Goal: Information Seeking & Learning: Learn about a topic

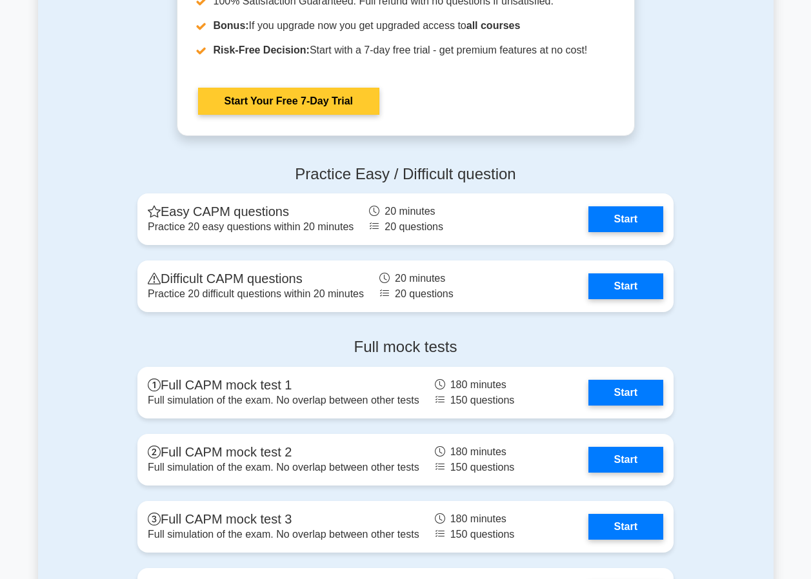
scroll to position [3161, 0]
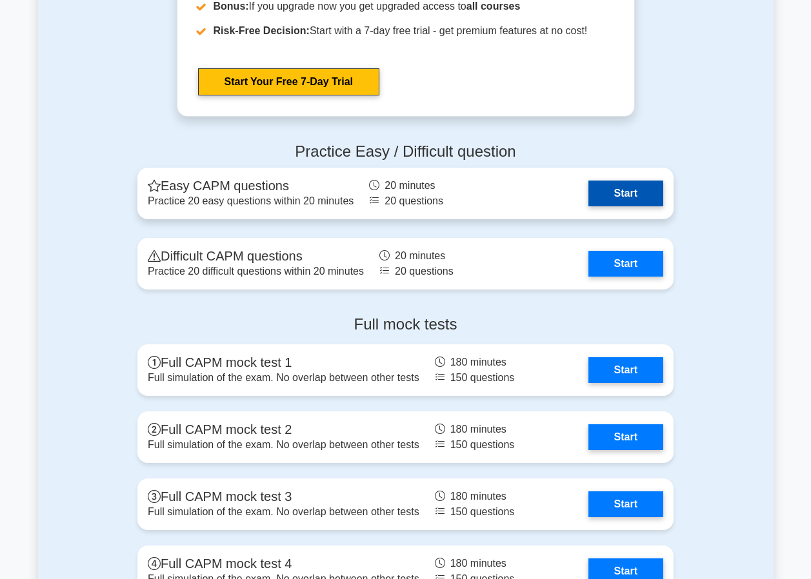
click at [630, 190] on link "Start" at bounding box center [625, 194] width 75 height 26
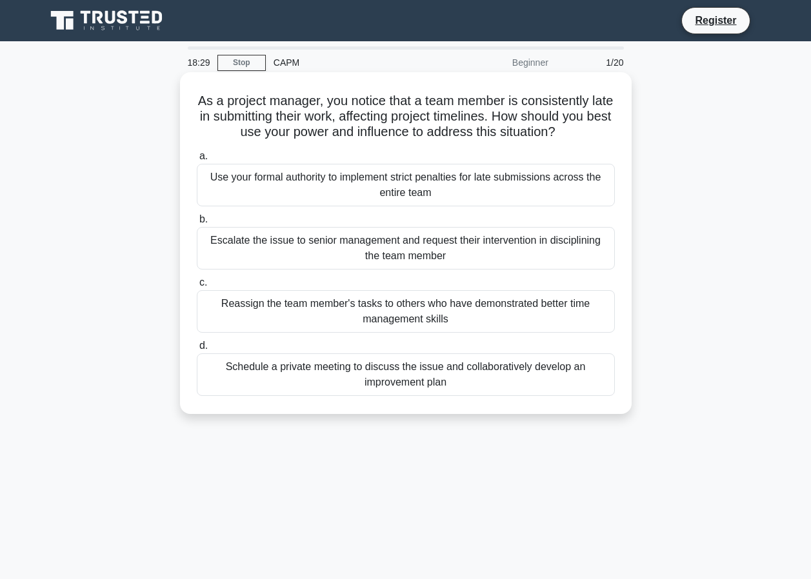
click at [253, 365] on div "Schedule a private meeting to discuss the issue and collaboratively develop an …" at bounding box center [406, 375] width 418 height 43
drag, startPoint x: 253, startPoint y: 365, endPoint x: 239, endPoint y: 371, distance: 15.0
click at [239, 371] on div "Schedule a private meeting to discuss the issue and collaboratively develop an …" at bounding box center [406, 375] width 418 height 43
click at [197, 350] on input "d. Schedule a private meeting to discuss the issue and collaboratively develop …" at bounding box center [197, 346] width 0 height 8
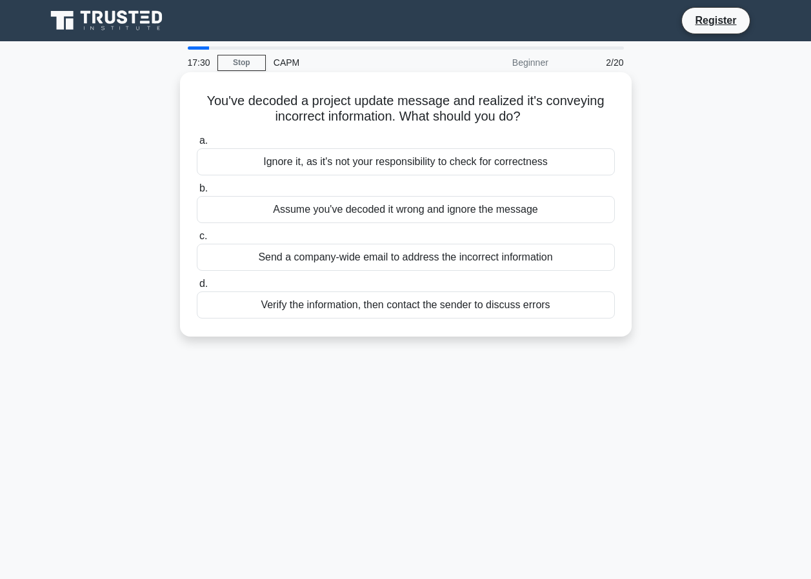
click at [203, 283] on span "d." at bounding box center [203, 283] width 8 height 11
click at [197, 283] on input "d. Verify the information, then contact the sender to discuss errors" at bounding box center [197, 284] width 0 height 8
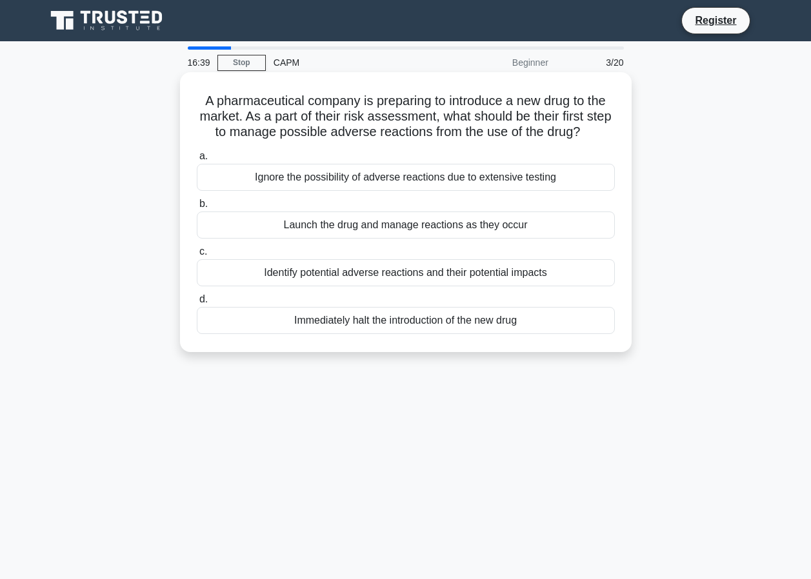
click at [201, 251] on span "c." at bounding box center [203, 251] width 8 height 11
click at [197, 251] on input "c. Identify potential adverse reactions and their potential impacts" at bounding box center [197, 252] width 0 height 8
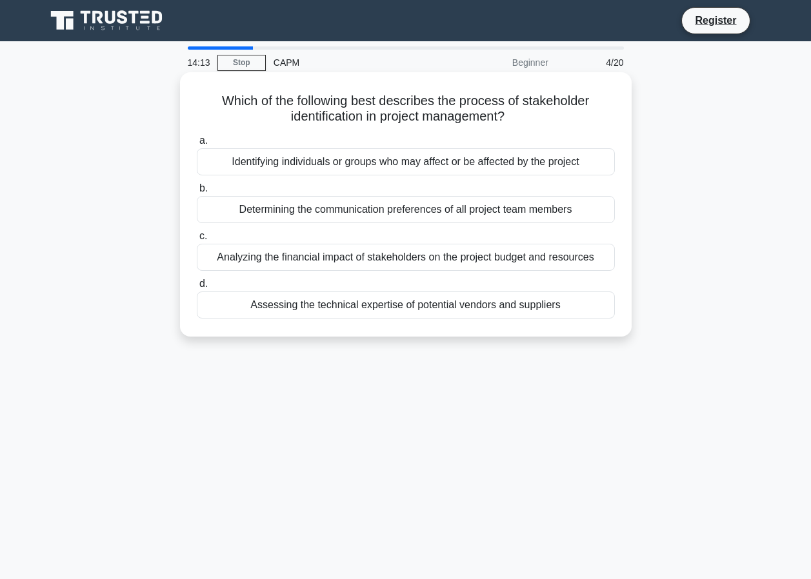
click at [206, 283] on span "d." at bounding box center [203, 283] width 8 height 11
click at [197, 283] on input "d. Assessing the technical expertise of potential vendors and suppliers" at bounding box center [197, 284] width 0 height 8
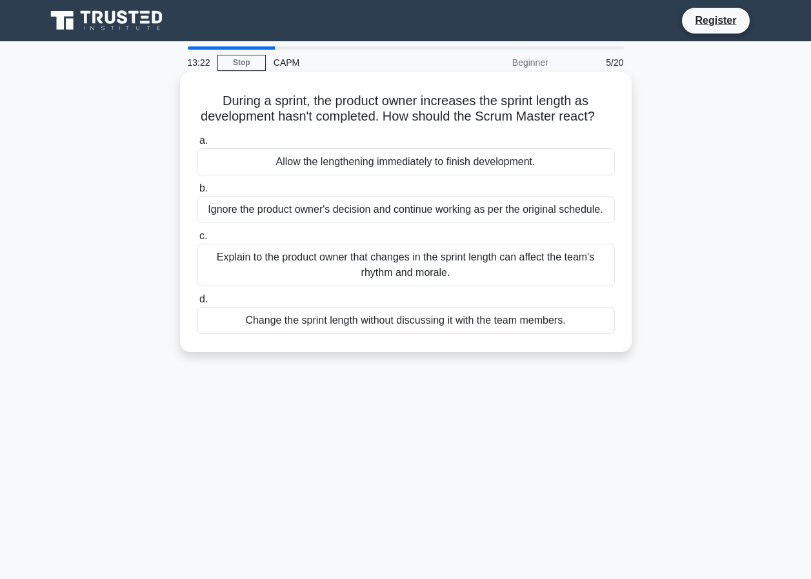
click at [200, 241] on span "c." at bounding box center [203, 235] width 8 height 11
click at [197, 241] on input "c. Explain to the product owner that changes in the sprint length can affect th…" at bounding box center [197, 236] width 0 height 8
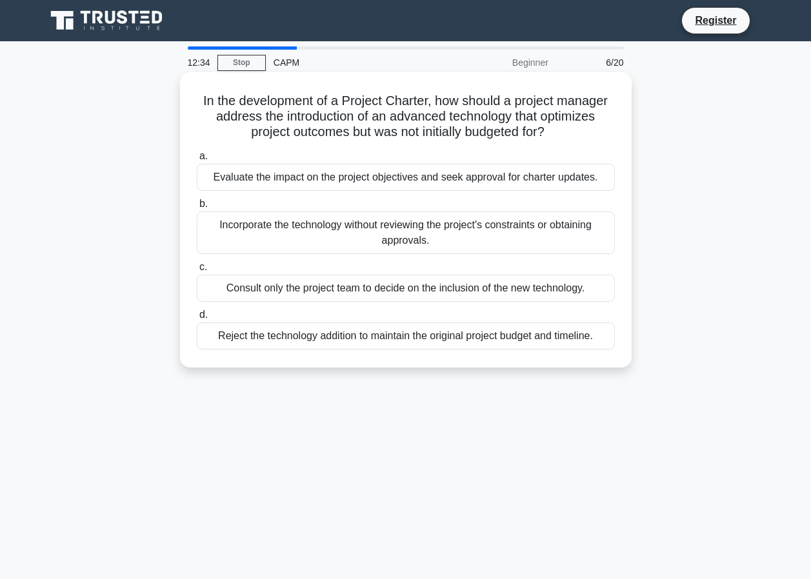
click at [202, 157] on span "a." at bounding box center [203, 155] width 8 height 11
click at [197, 157] on input "a. Evaluate the impact on the project objectives and seek approval for charter …" at bounding box center [197, 156] width 0 height 8
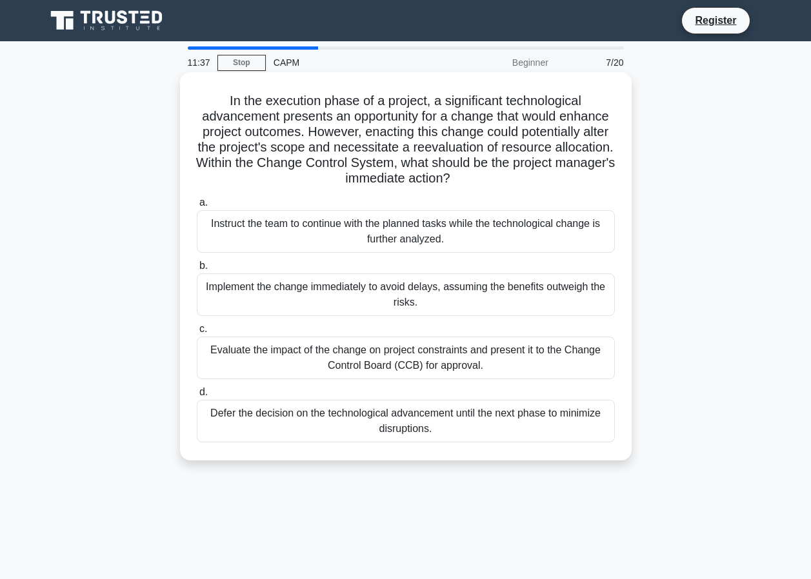
click at [201, 332] on span "c." at bounding box center [203, 328] width 8 height 11
click at [197, 332] on input "c. Evaluate the impact of the change on project constraints and present it to t…" at bounding box center [197, 329] width 0 height 8
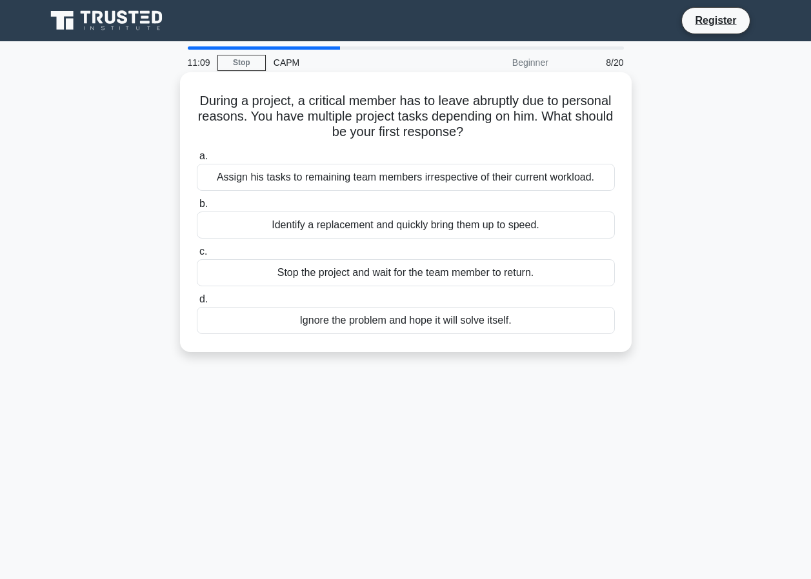
click at [205, 203] on span "b." at bounding box center [203, 203] width 8 height 11
click at [197, 203] on input "b. Identify a replacement and quickly bring them up to speed." at bounding box center [197, 204] width 0 height 8
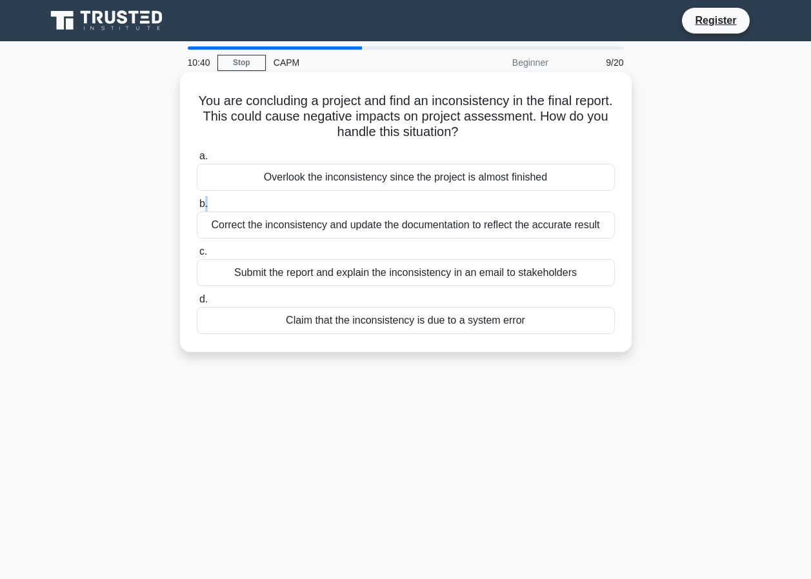
drag, startPoint x: 205, startPoint y: 205, endPoint x: 214, endPoint y: 208, distance: 9.0
click at [214, 208] on label "b. Correct the inconsistency and update the documentation to reflect the accura…" at bounding box center [406, 217] width 418 height 43
drag, startPoint x: 214, startPoint y: 208, endPoint x: 201, endPoint y: 208, distance: 12.3
click at [201, 208] on span "b." at bounding box center [203, 203] width 8 height 11
click at [197, 208] on input "b. Correct the inconsistency and update the documentation to reflect the accura…" at bounding box center [197, 204] width 0 height 8
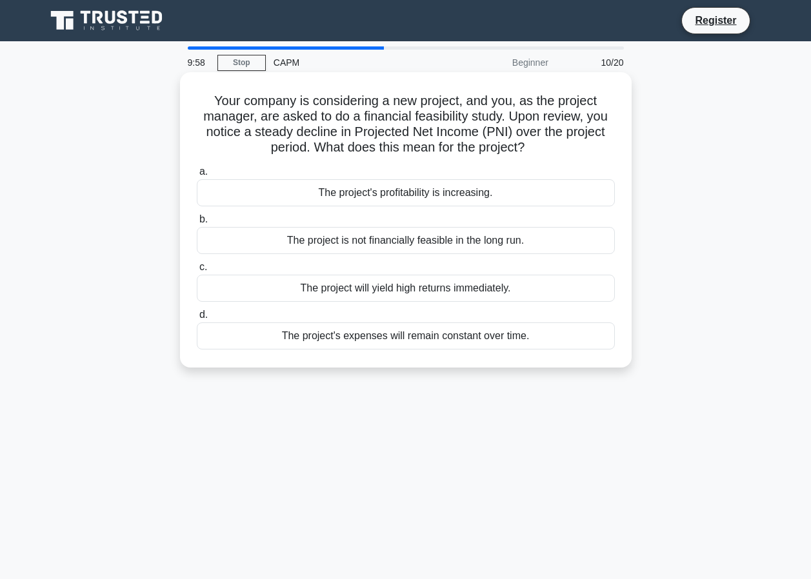
click at [201, 220] on span "b." at bounding box center [203, 219] width 8 height 11
click at [197, 220] on input "b. The project is not financially feasible in the long run." at bounding box center [197, 219] width 0 height 8
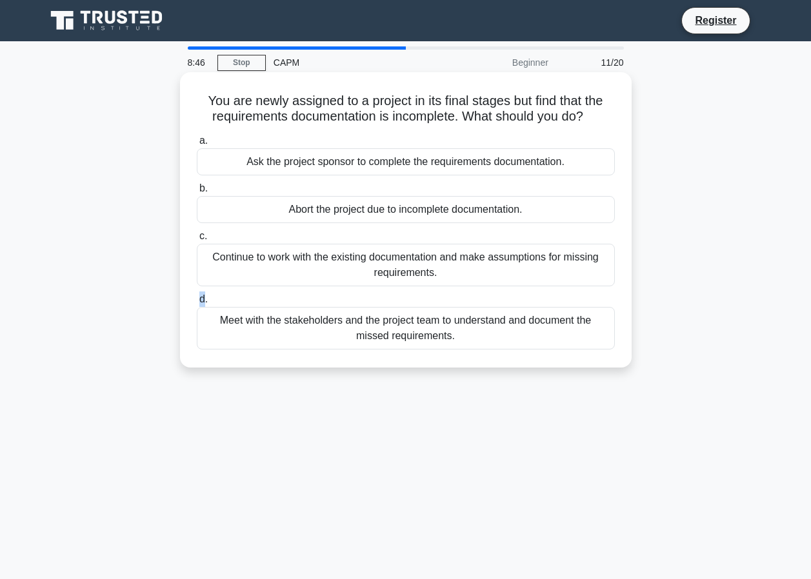
click at [203, 297] on span "d." at bounding box center [203, 299] width 8 height 11
click at [213, 296] on label "d. Meet with the stakeholders and the project team to understand and document t…" at bounding box center [406, 321] width 418 height 58
click at [197, 296] on input "d. Meet with the stakeholders and the project team to understand and document t…" at bounding box center [197, 299] width 0 height 8
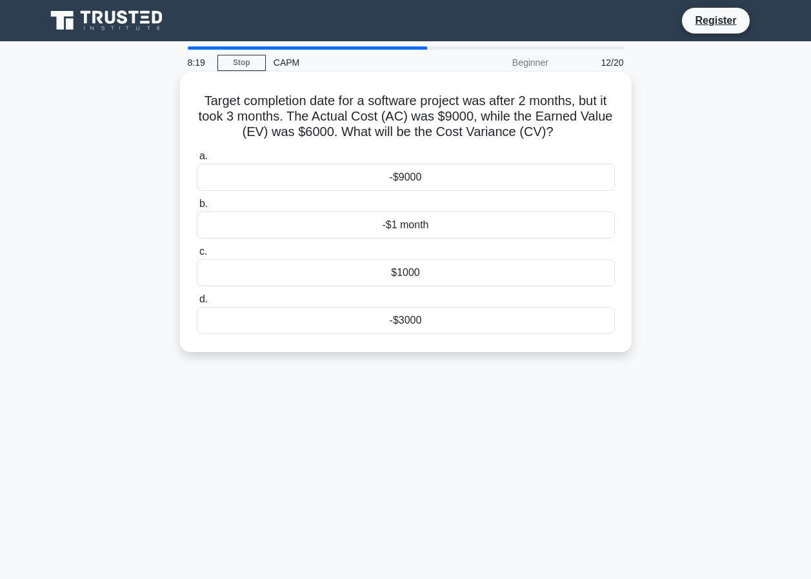
click at [202, 303] on span "d." at bounding box center [203, 299] width 8 height 11
click at [197, 303] on input "d. -$3000" at bounding box center [197, 299] width 0 height 8
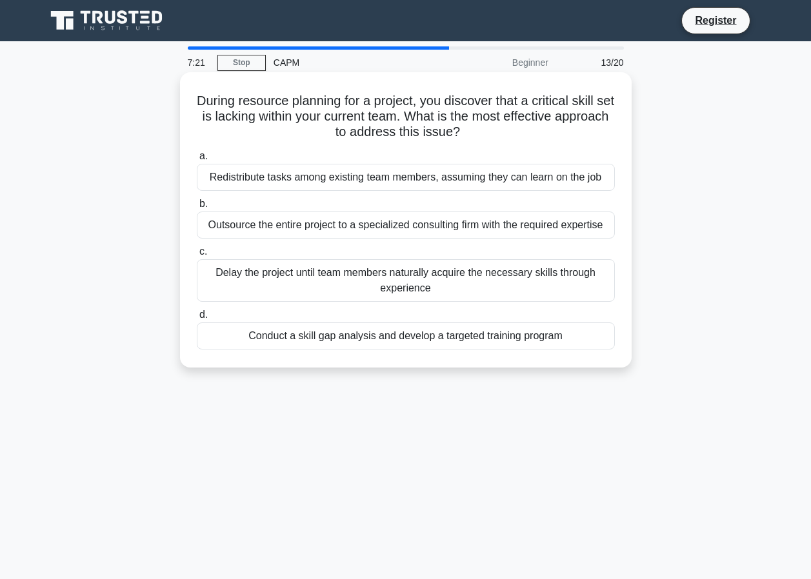
click at [201, 317] on span "d." at bounding box center [203, 314] width 8 height 11
click at [197, 317] on input "d. Conduct a skill gap analysis and develop a targeted training program" at bounding box center [197, 315] width 0 height 8
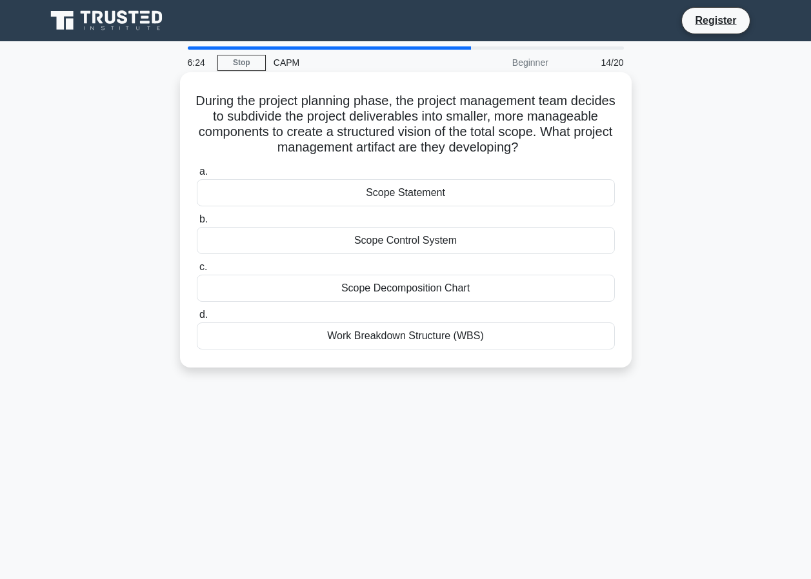
click at [205, 319] on span "d." at bounding box center [203, 314] width 8 height 11
click at [197, 319] on input "d. Work Breakdown Structure (WBS)" at bounding box center [197, 315] width 0 height 8
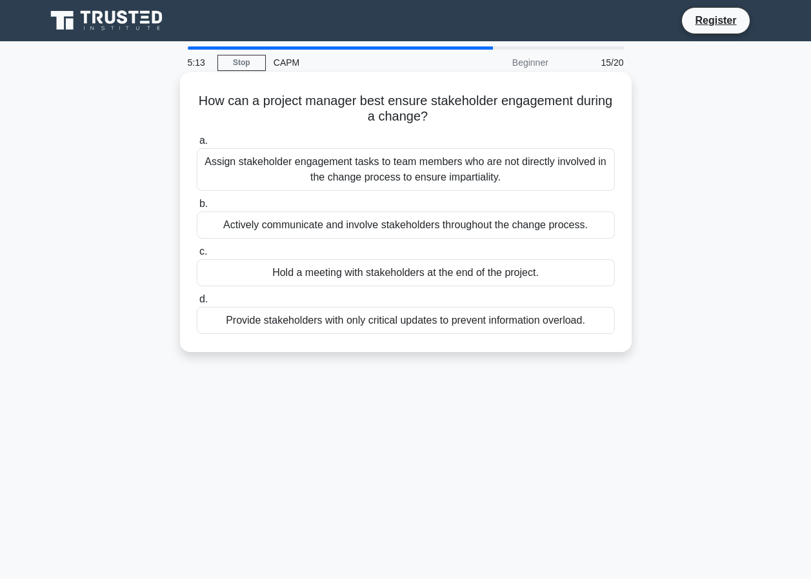
click at [205, 208] on span "b." at bounding box center [203, 203] width 8 height 11
click at [197, 208] on input "b. Actively communicate and involve stakeholders throughout the change process." at bounding box center [197, 204] width 0 height 8
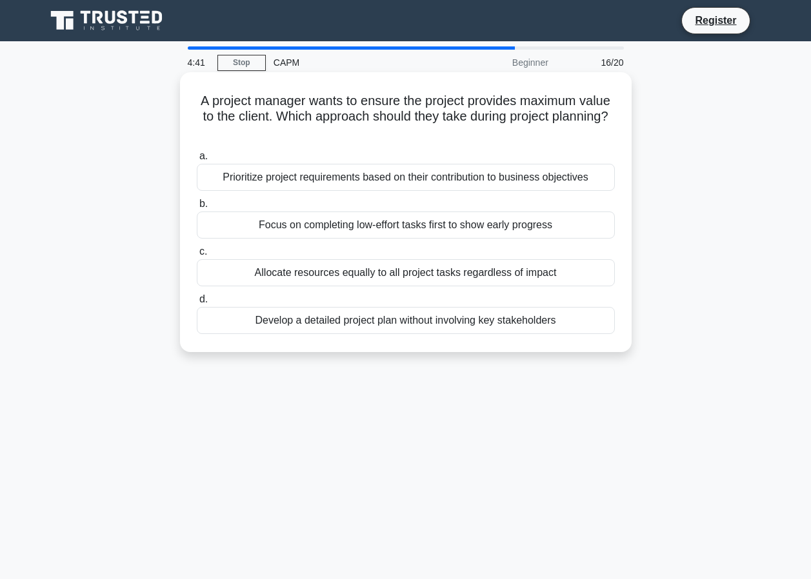
click at [205, 158] on span "a." at bounding box center [203, 155] width 8 height 11
click at [197, 158] on input "a. Prioritize project requirements based on their contribution to business obje…" at bounding box center [197, 156] width 0 height 8
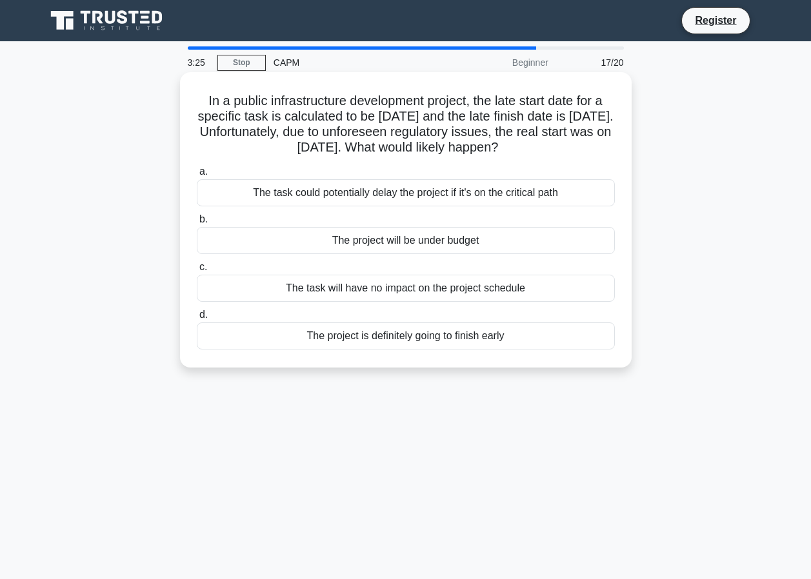
click at [204, 173] on span "a." at bounding box center [203, 171] width 8 height 11
click at [197, 173] on input "a. The task could potentially delay the project if it's on the critical path" at bounding box center [197, 172] width 0 height 8
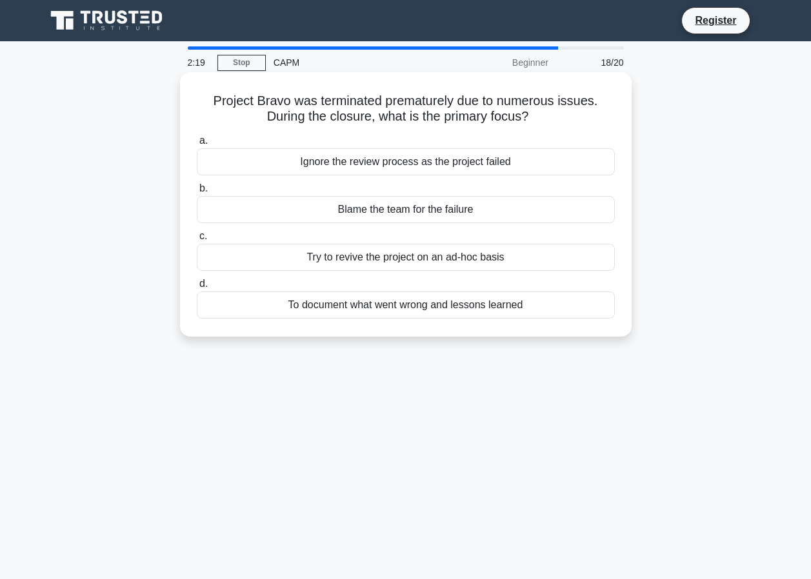
click at [202, 237] on span "c." at bounding box center [203, 235] width 8 height 11
click at [197, 237] on input "c. Try to revive the project on an ad-hoc basis" at bounding box center [197, 236] width 0 height 8
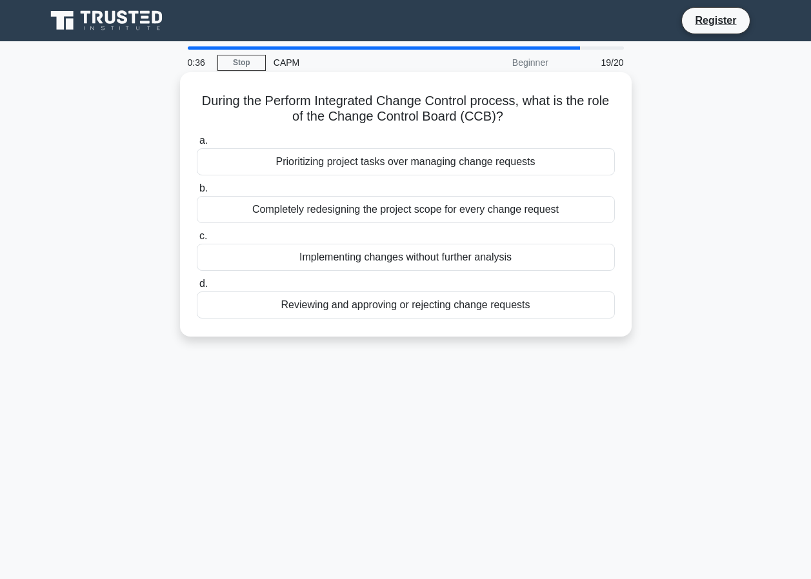
click at [203, 283] on span "d." at bounding box center [203, 283] width 8 height 11
click at [197, 283] on input "d. Reviewing and approving or rejecting change requests" at bounding box center [197, 284] width 0 height 8
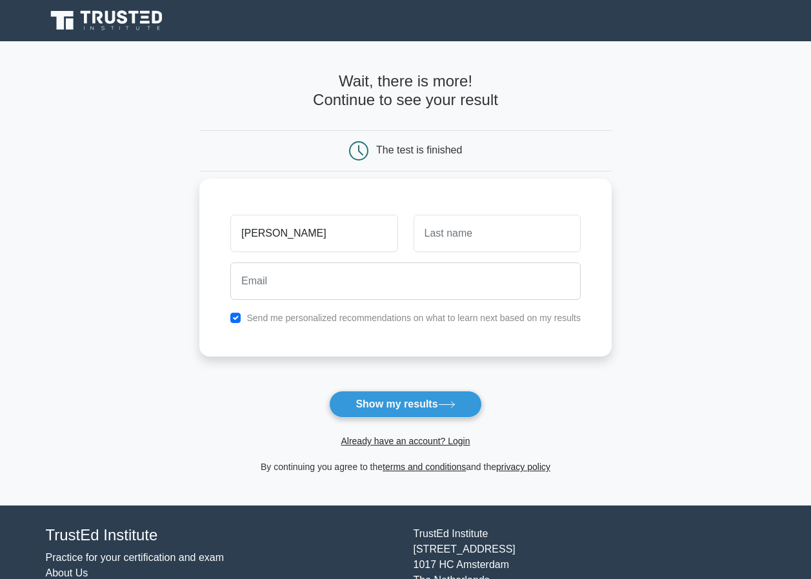
type input "DANIEL"
click at [478, 232] on input "text" at bounding box center [497, 233] width 167 height 37
type input "WEKESA"
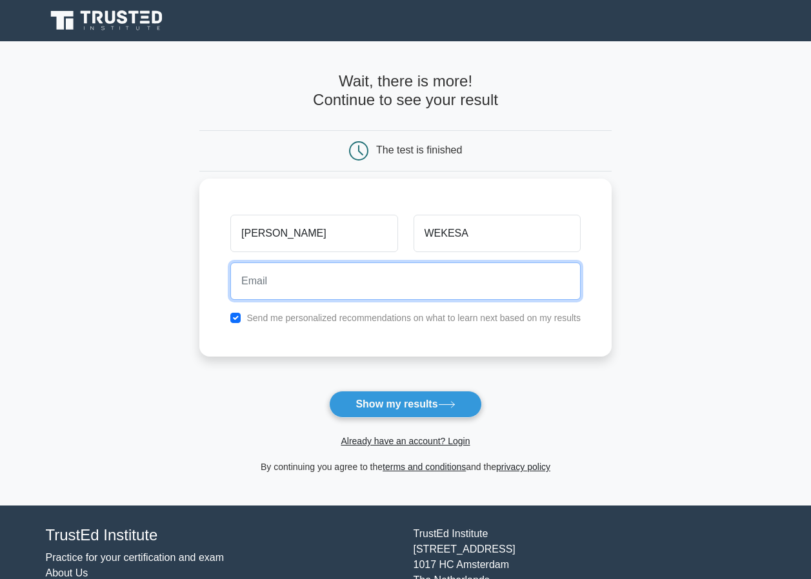
click at [268, 291] on input "email" at bounding box center [405, 281] width 350 height 37
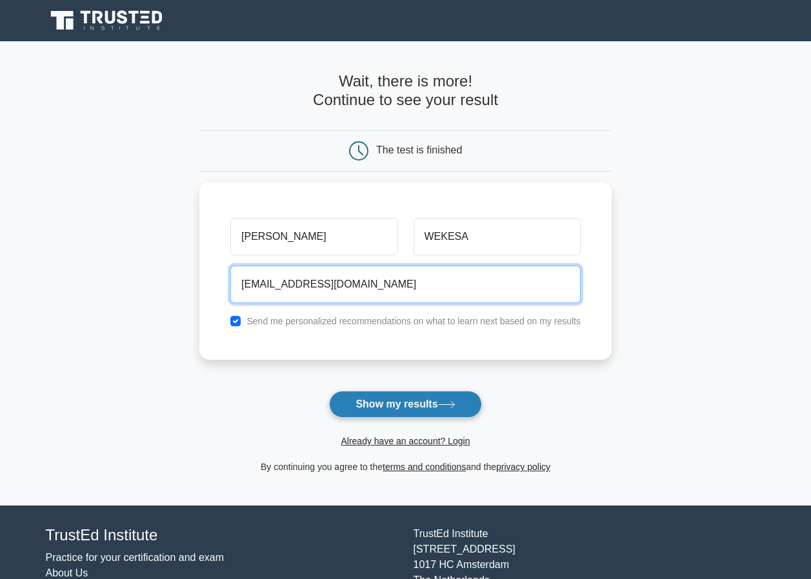
type input "danieljakait83@gmai.com"
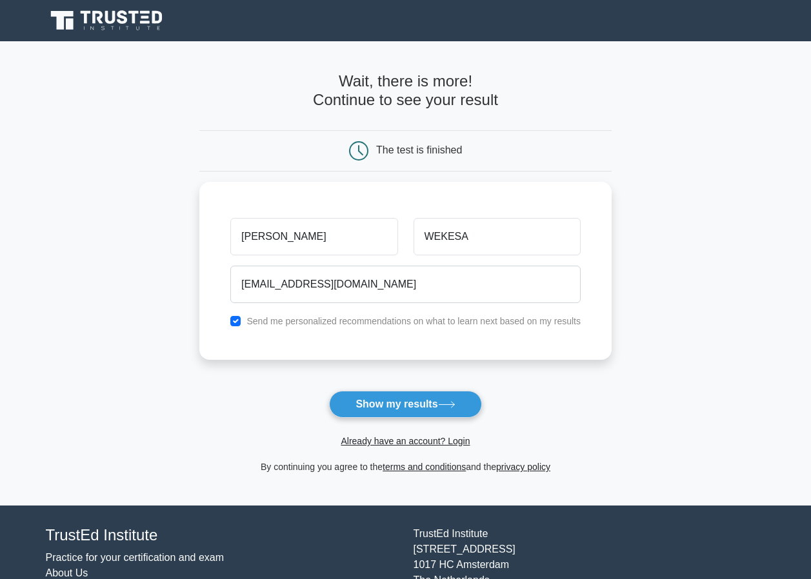
click at [389, 405] on button "Show my results" at bounding box center [405, 404] width 152 height 27
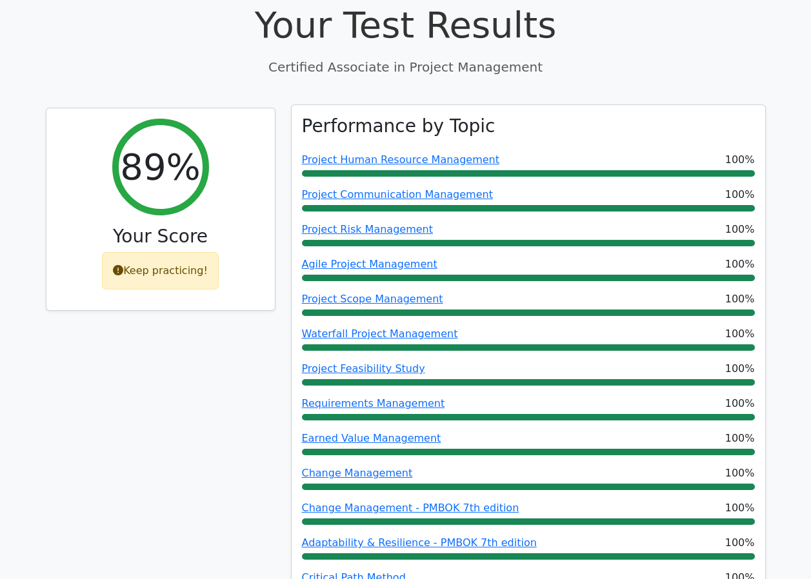
scroll to position [452, 0]
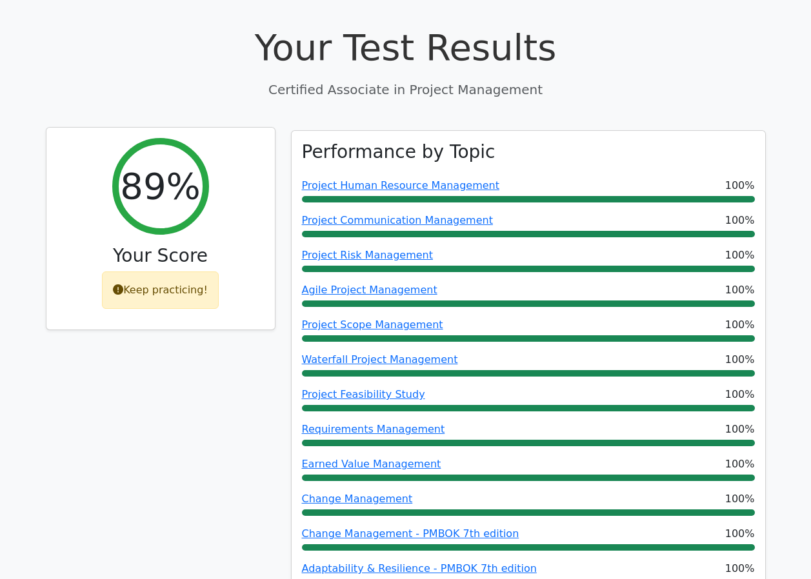
click at [151, 272] on div "Keep practicing!" at bounding box center [160, 290] width 117 height 37
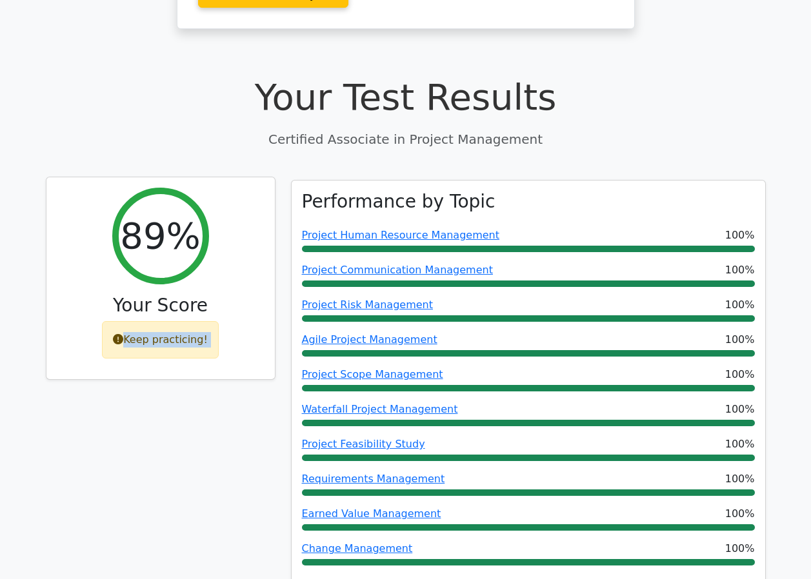
scroll to position [323, 0]
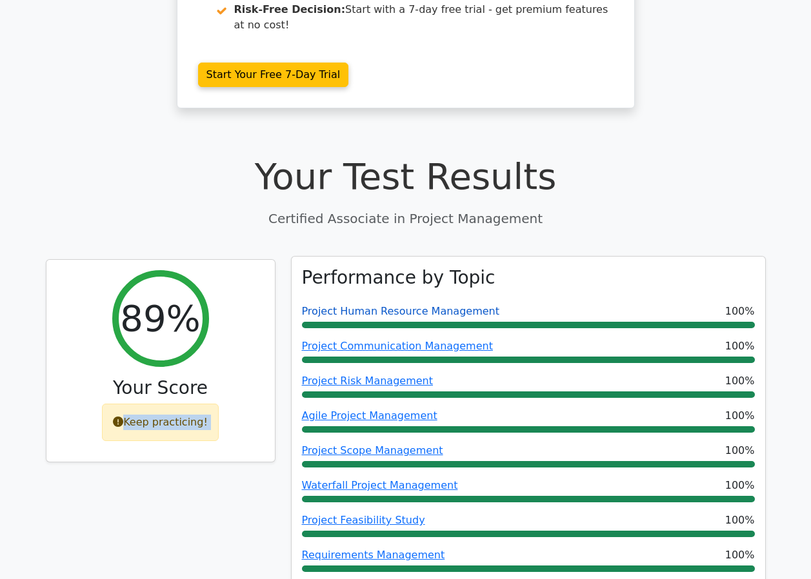
click at [372, 305] on link "Project Human Resource Management" at bounding box center [400, 311] width 197 height 12
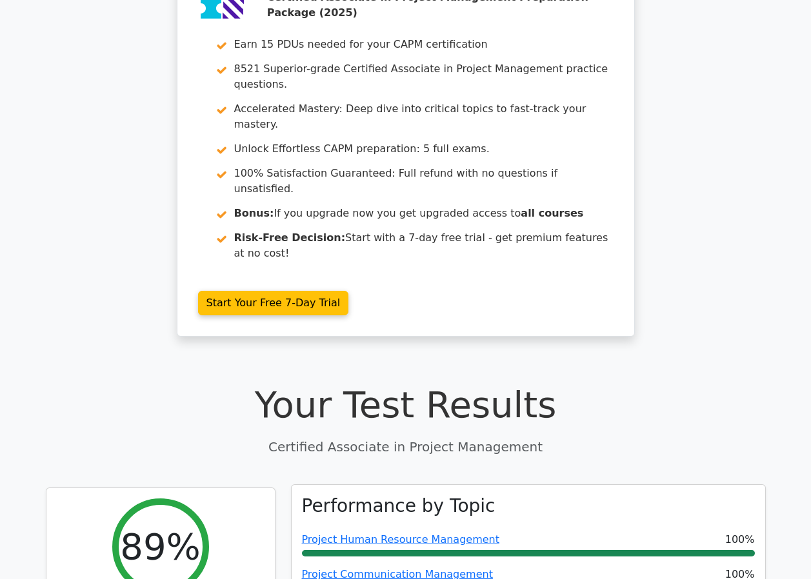
scroll to position [0, 0]
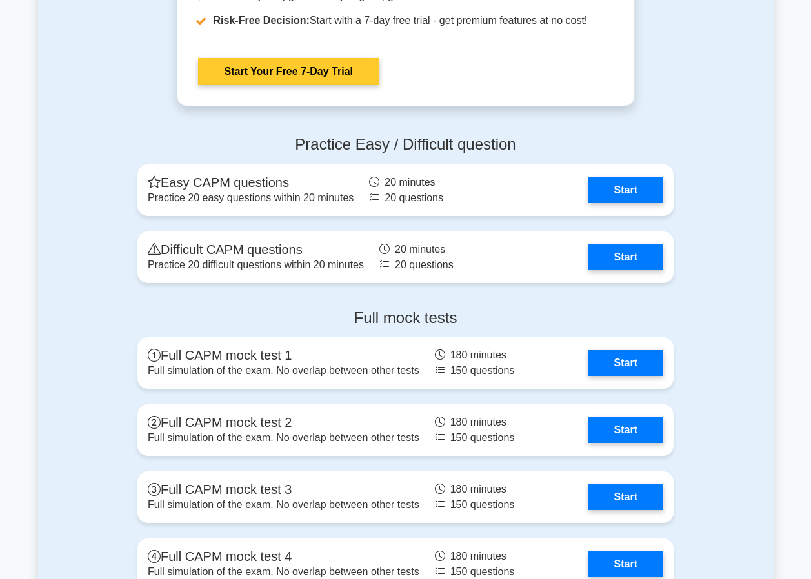
scroll to position [3643, 0]
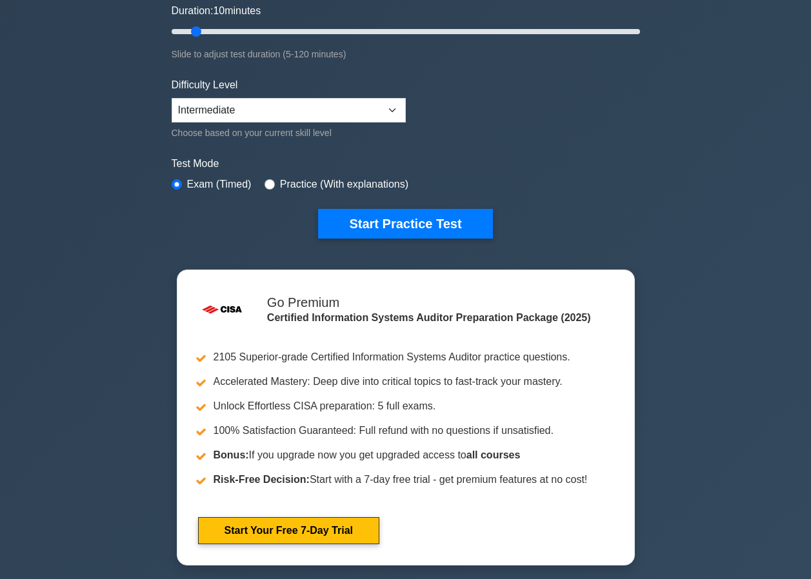
scroll to position [258, 0]
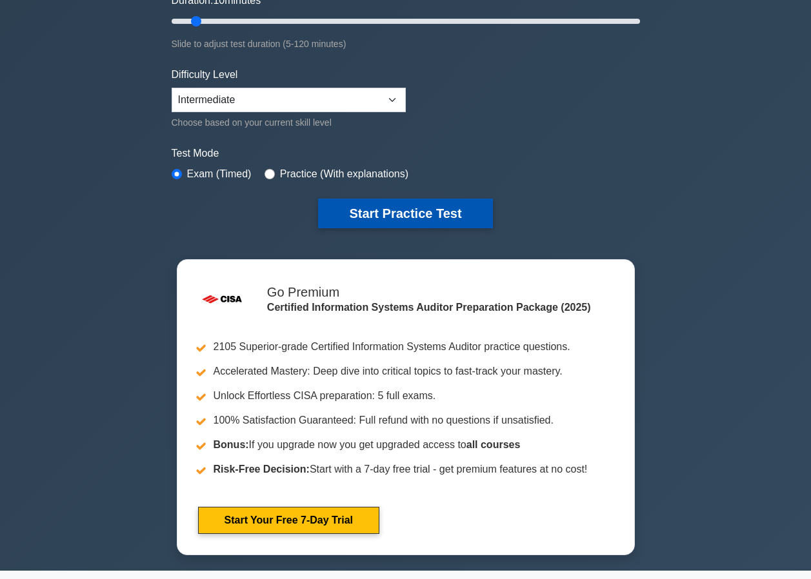
click at [404, 209] on button "Start Practice Test" at bounding box center [405, 214] width 174 height 30
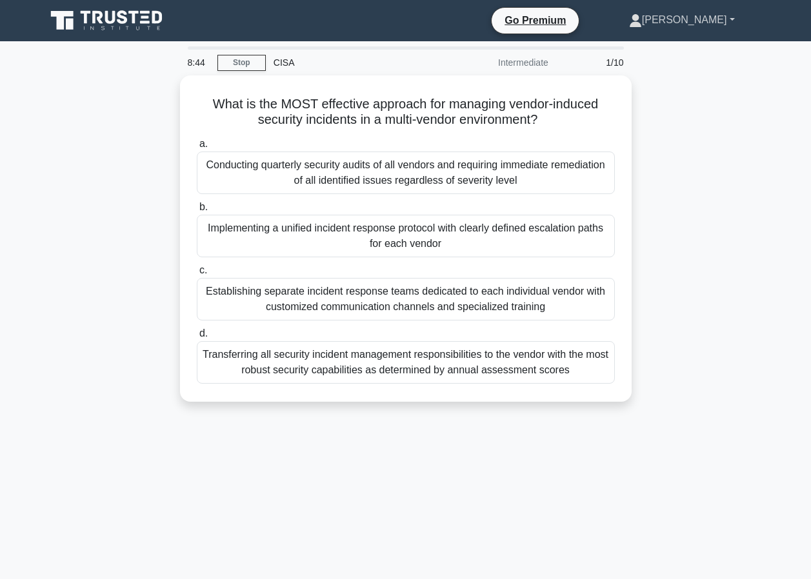
click at [730, 17] on link "[PERSON_NAME]" at bounding box center [682, 20] width 168 height 26
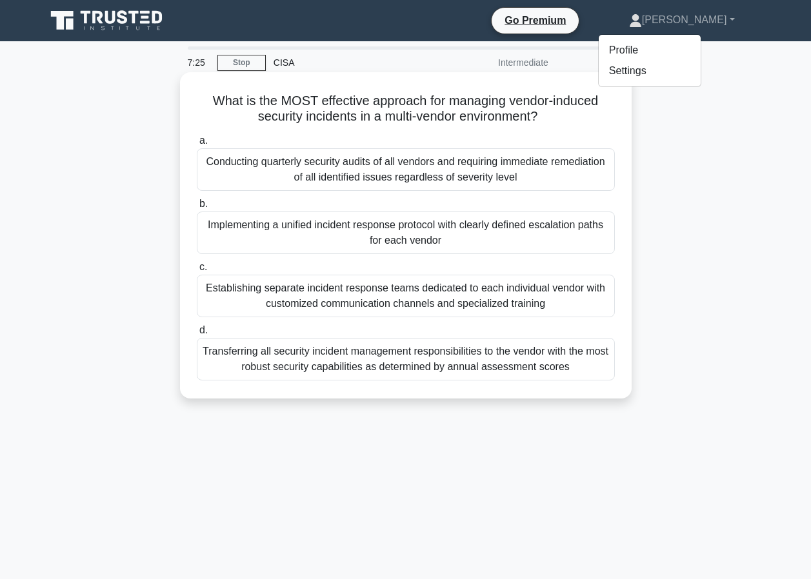
click at [203, 203] on span "b." at bounding box center [203, 203] width 8 height 11
click at [197, 203] on input "b. Implementing a unified incident response protocol with clearly defined escal…" at bounding box center [197, 204] width 0 height 8
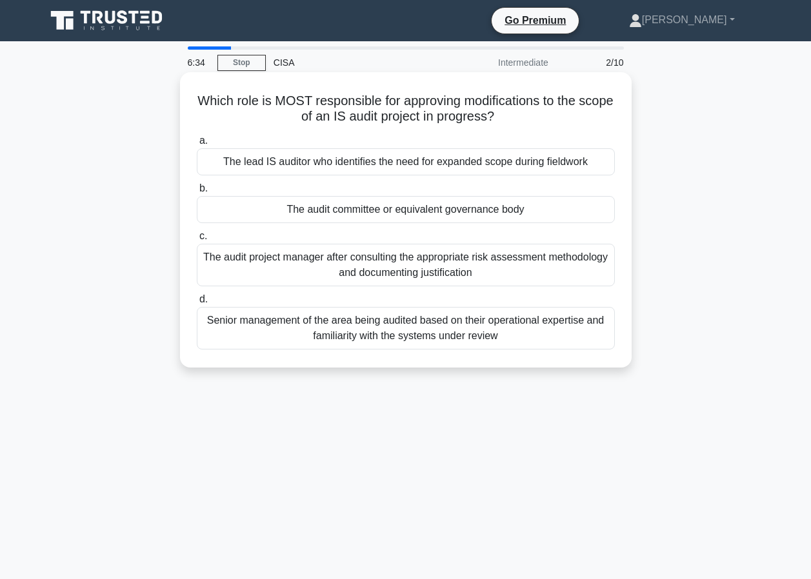
click at [208, 143] on label "a. The lead IS auditor who identifies the need for expanded scope during fieldw…" at bounding box center [406, 154] width 418 height 43
click at [197, 143] on input "a. The lead IS auditor who identifies the need for expanded scope during fieldw…" at bounding box center [197, 141] width 0 height 8
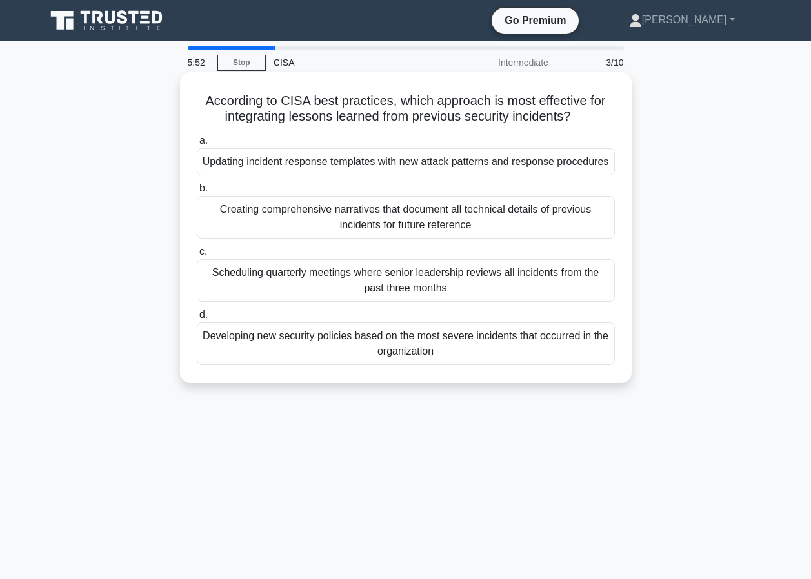
click at [203, 191] on span "b." at bounding box center [203, 188] width 8 height 11
click at [197, 191] on input "b. Creating comprehensive narratives that document all technical details of pre…" at bounding box center [197, 189] width 0 height 8
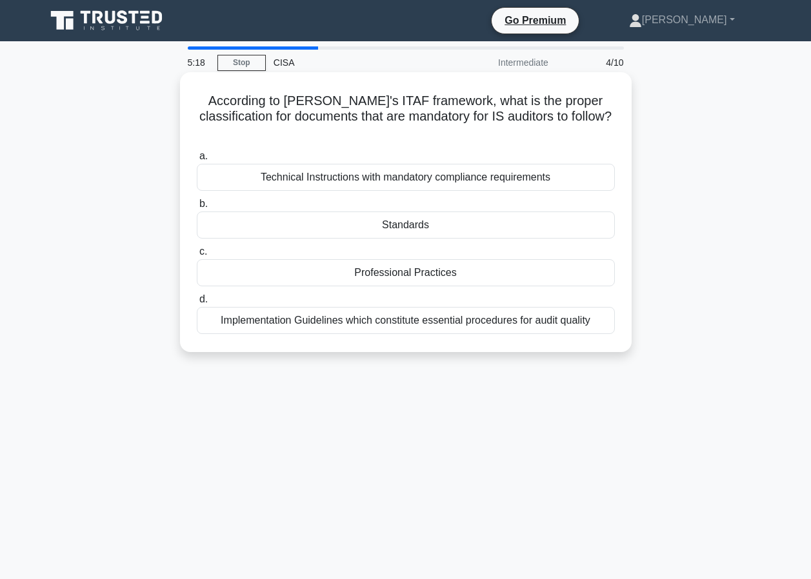
click at [197, 196] on label "b. Standards" at bounding box center [406, 217] width 418 height 43
click at [197, 200] on input "b. Standards" at bounding box center [197, 204] width 0 height 8
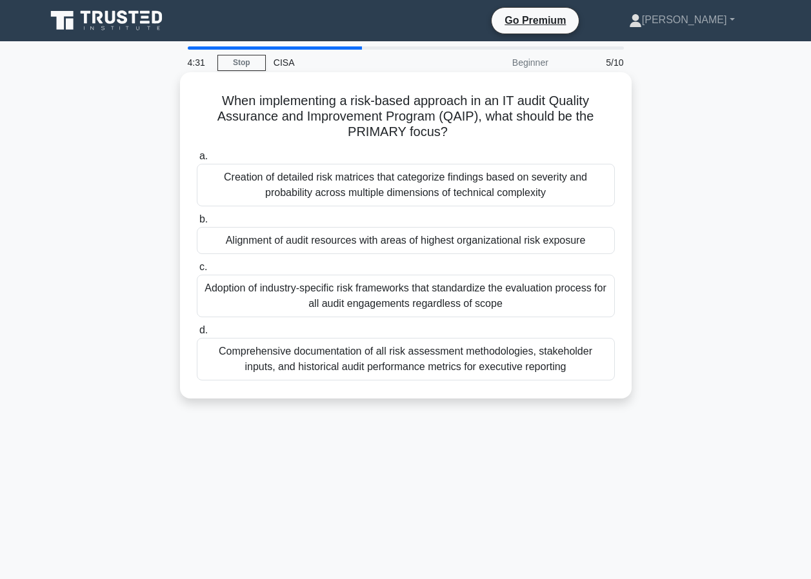
click at [205, 272] on span "c." at bounding box center [203, 266] width 8 height 11
click at [197, 272] on input "c. Adoption of industry-specific risk frameworks that standardize the evaluatio…" at bounding box center [197, 267] width 0 height 8
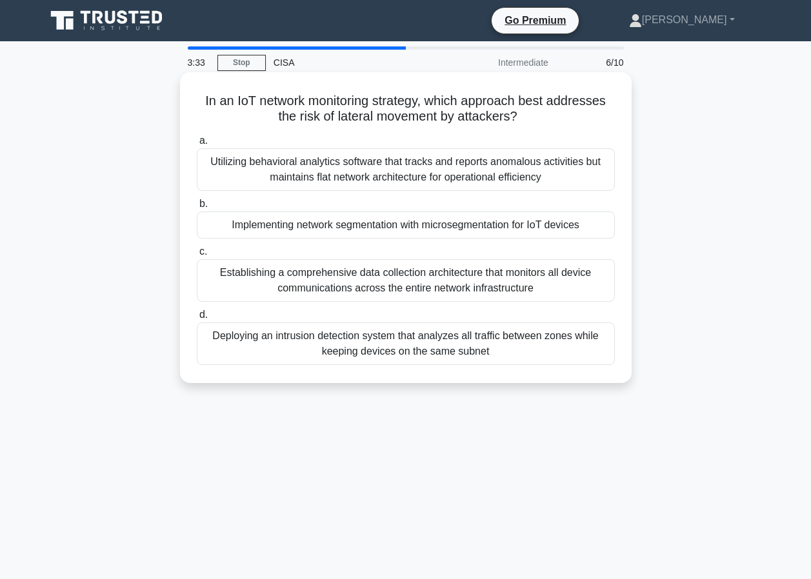
click at [199, 254] on span "c." at bounding box center [203, 251] width 8 height 11
click at [197, 254] on input "c. Establishing a comprehensive data collection architecture that monitors all …" at bounding box center [197, 252] width 0 height 8
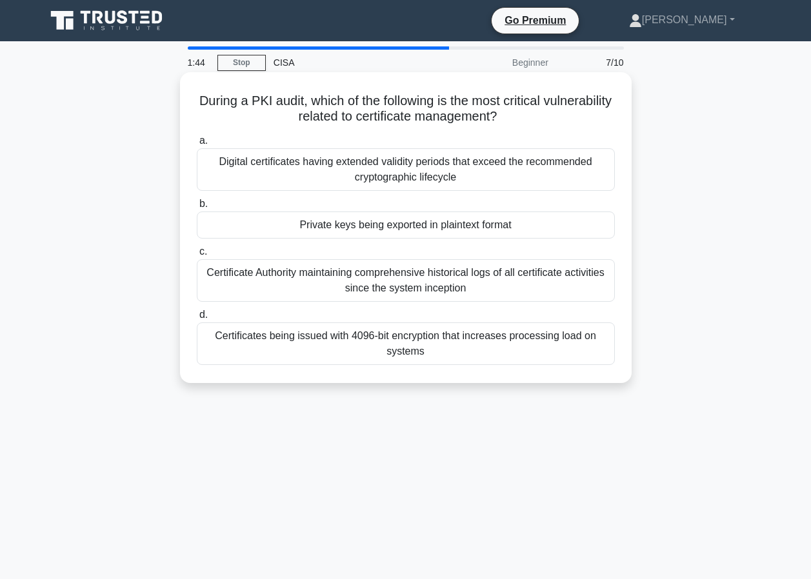
click at [205, 143] on span "a." at bounding box center [203, 140] width 8 height 11
click at [197, 143] on input "a. Digital certificates having extended validity periods that exceed the recomm…" at bounding box center [197, 141] width 0 height 8
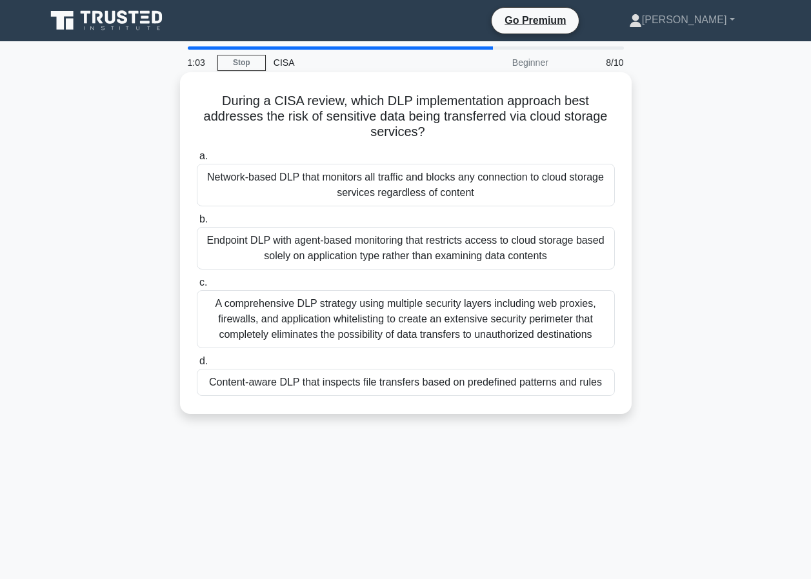
click at [207, 161] on label "a. Network-based DLP that monitors all traffic and blocks any connection to clo…" at bounding box center [406, 177] width 418 height 58
click at [197, 161] on input "a. Network-based DLP that monitors all traffic and blocks any connection to clo…" at bounding box center [197, 156] width 0 height 8
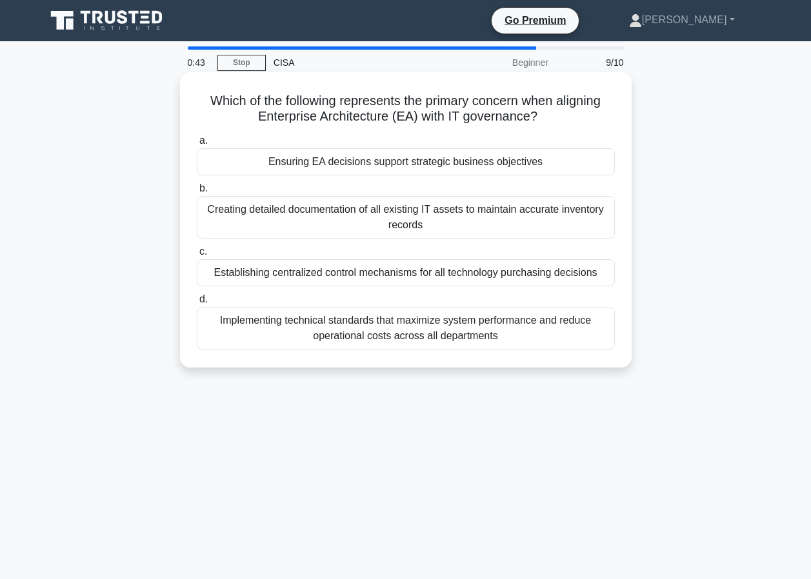
click at [205, 194] on span "b." at bounding box center [203, 188] width 8 height 11
click at [197, 193] on input "b. Creating detailed documentation of all existing IT assets to maintain accura…" at bounding box center [197, 189] width 0 height 8
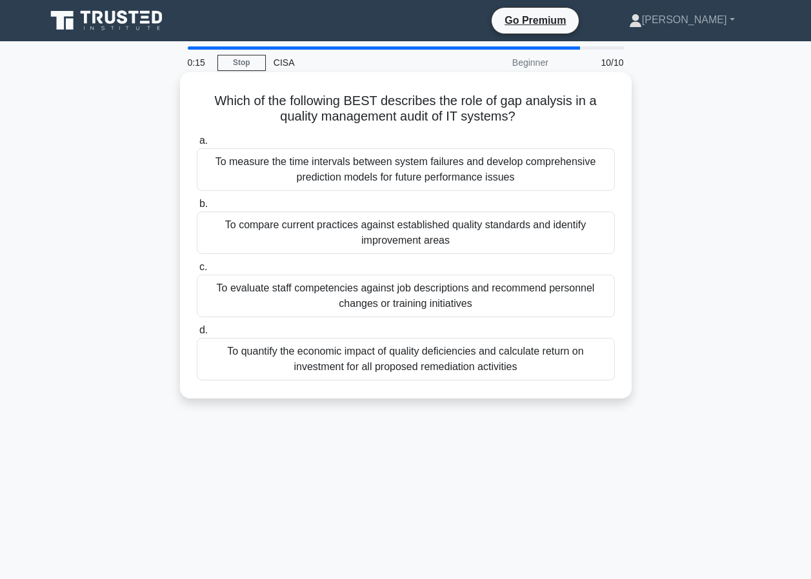
click at [204, 142] on span "a." at bounding box center [203, 140] width 8 height 11
click at [197, 142] on input "a. To measure the time intervals between system failures and develop comprehens…" at bounding box center [197, 141] width 0 height 8
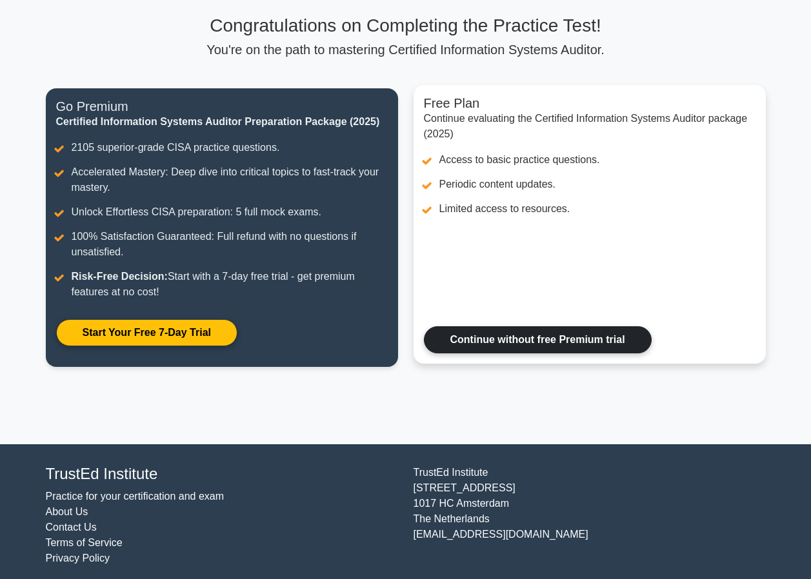
scroll to position [96, 0]
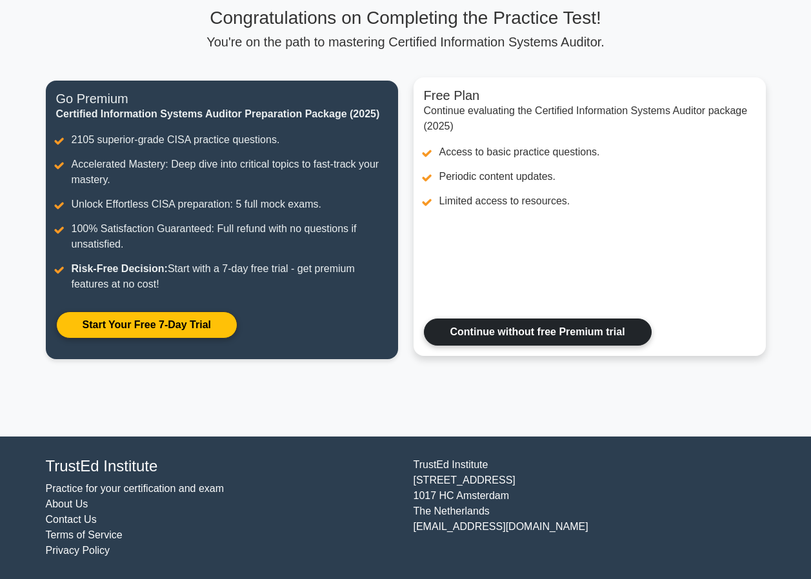
click at [549, 326] on link "Continue without free Premium trial" at bounding box center [538, 332] width 228 height 27
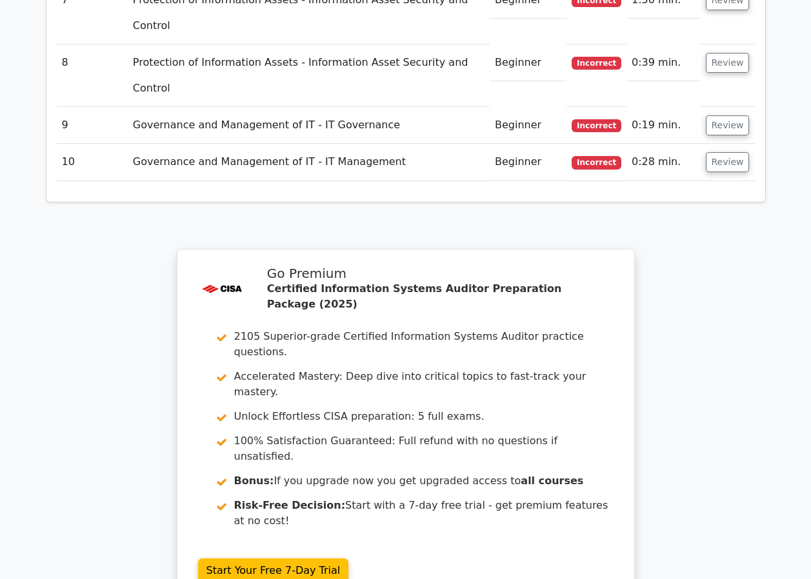
scroll to position [2179, 0]
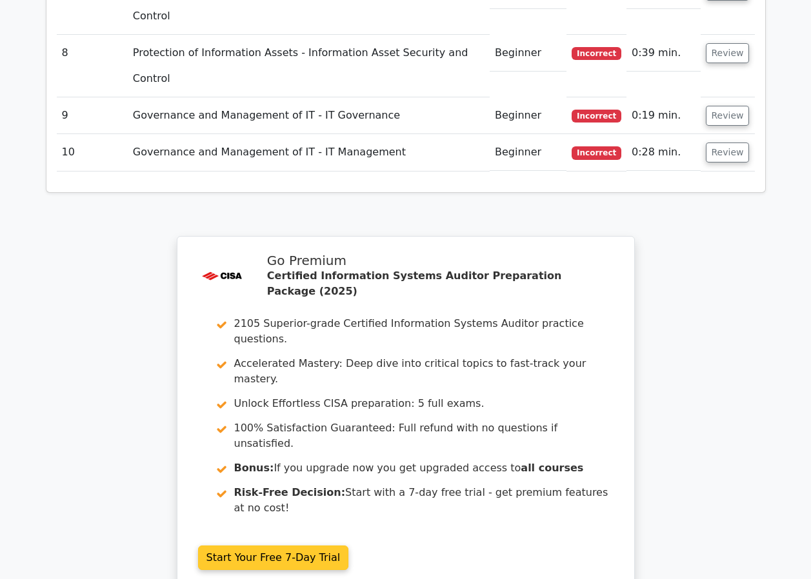
click at [265, 546] on link "Start Your Free 7-Day Trial" at bounding box center [273, 558] width 151 height 25
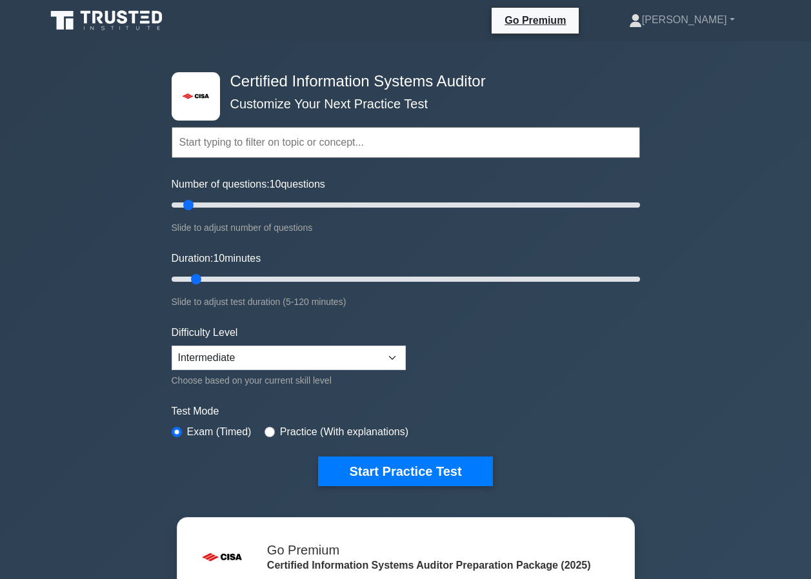
select select "intermediate"
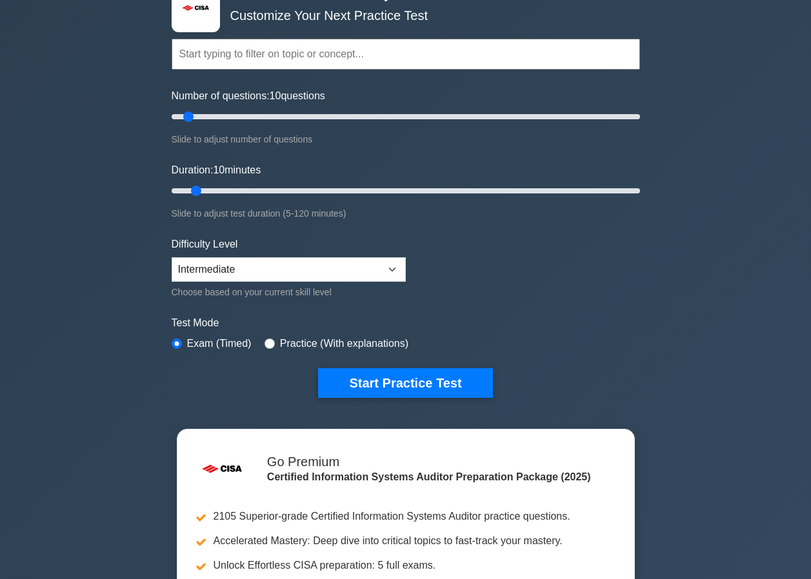
scroll to position [65, 0]
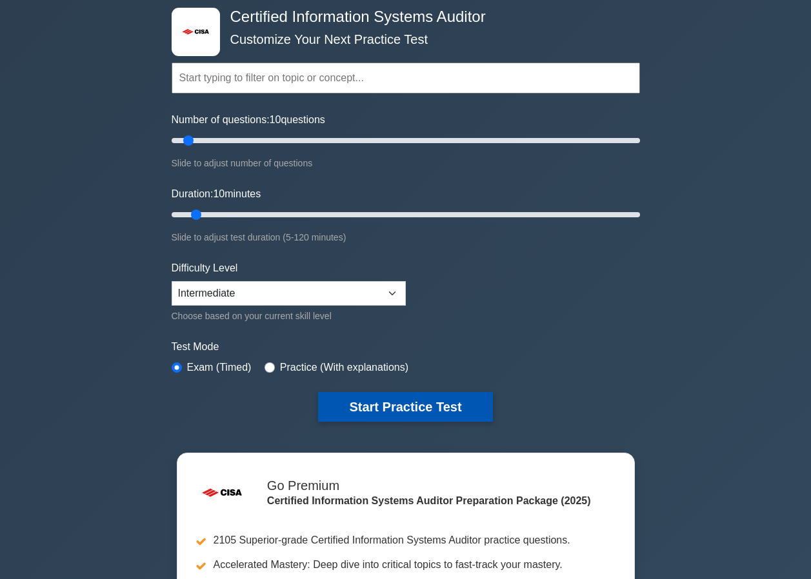
click at [385, 405] on button "Start Practice Test" at bounding box center [405, 407] width 174 height 30
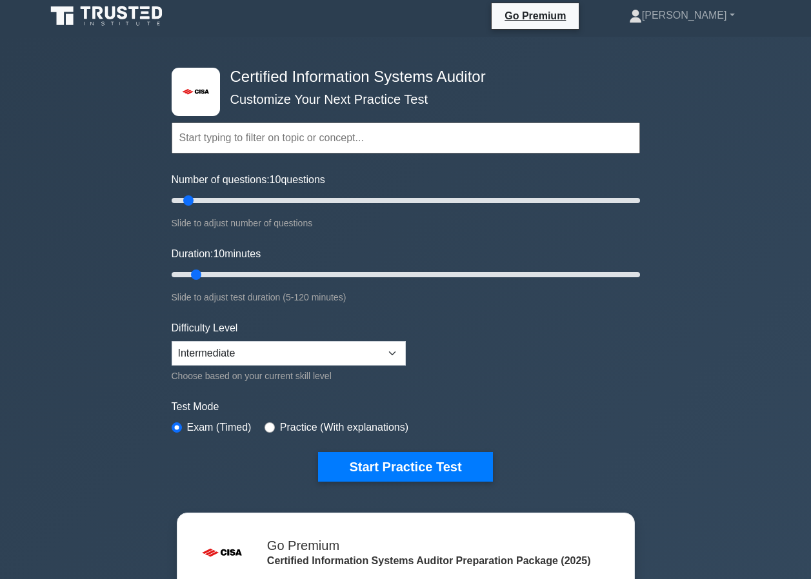
scroll to position [0, 0]
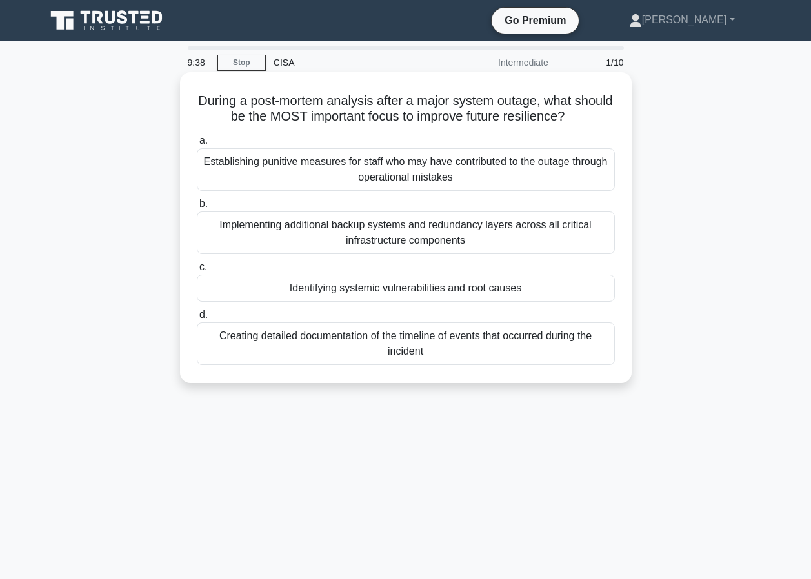
click at [202, 316] on span "d." at bounding box center [203, 314] width 8 height 11
click at [197, 316] on input "d. Creating detailed documentation of the timeline of events that occurred duri…" at bounding box center [197, 315] width 0 height 8
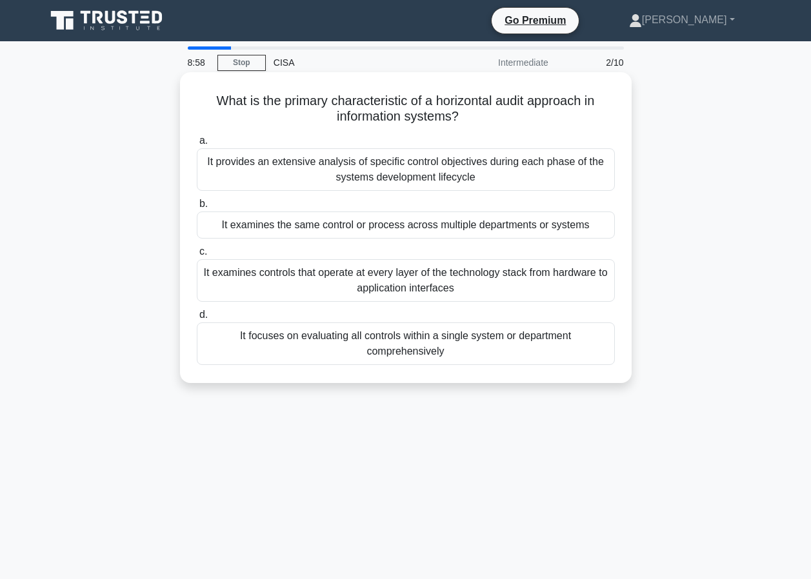
click at [201, 143] on span "a." at bounding box center [203, 140] width 8 height 11
click at [197, 143] on input "a. It provides an extensive analysis of specific control objectives during each…" at bounding box center [197, 141] width 0 height 8
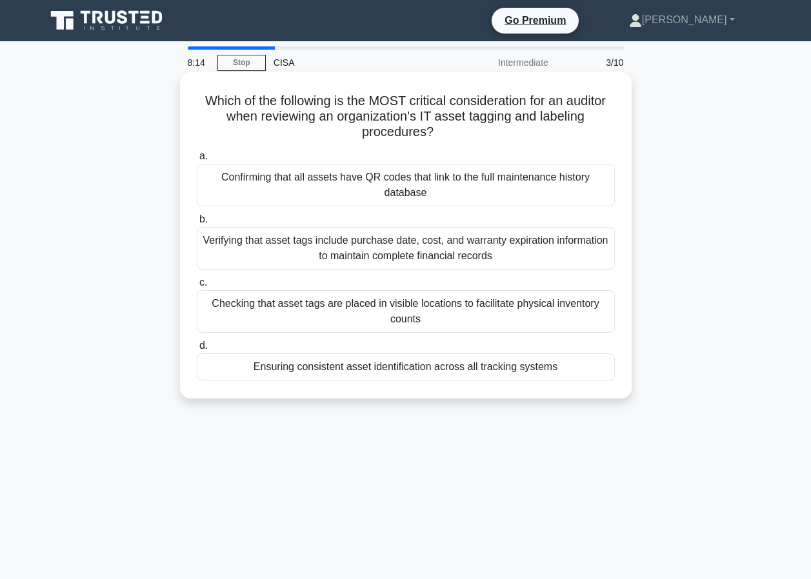
click at [204, 223] on span "b." at bounding box center [203, 219] width 8 height 11
click at [197, 223] on input "b. Verifying that asset tags include purchase date, cost, and warranty expirati…" at bounding box center [197, 219] width 0 height 8
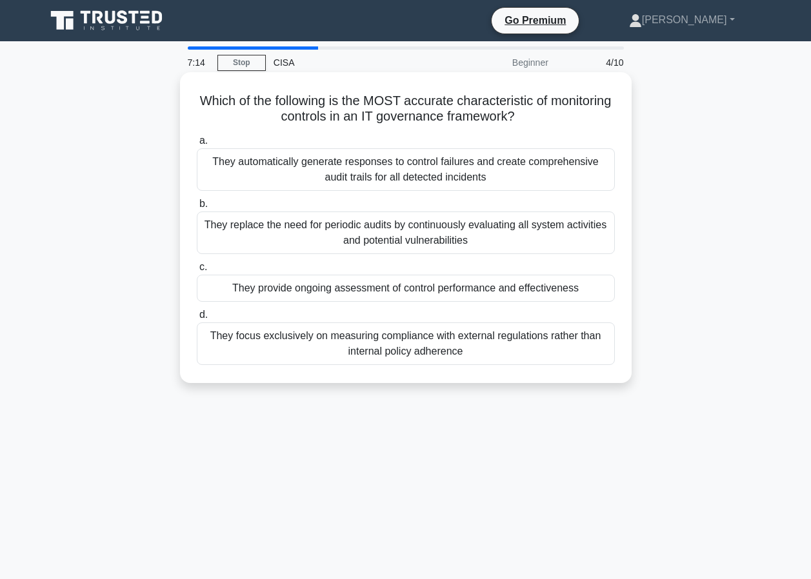
click at [203, 143] on span "a." at bounding box center [203, 140] width 8 height 11
click at [197, 143] on input "a. They automatically generate responses to control failures and create compreh…" at bounding box center [197, 141] width 0 height 8
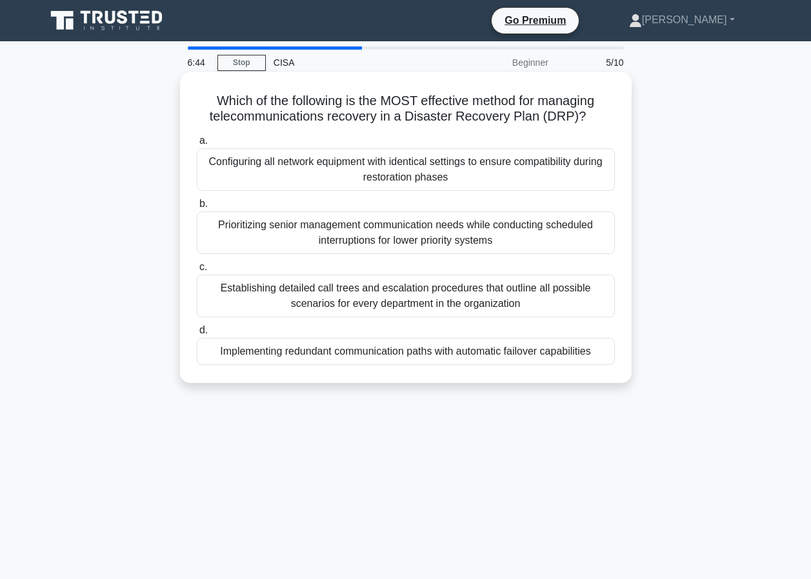
click at [205, 148] on label "a. Configuring all network equipment with identical settings to ensure compatib…" at bounding box center [406, 162] width 418 height 58
click at [197, 145] on input "a. Configuring all network equipment with identical settings to ensure compatib…" at bounding box center [197, 141] width 0 height 8
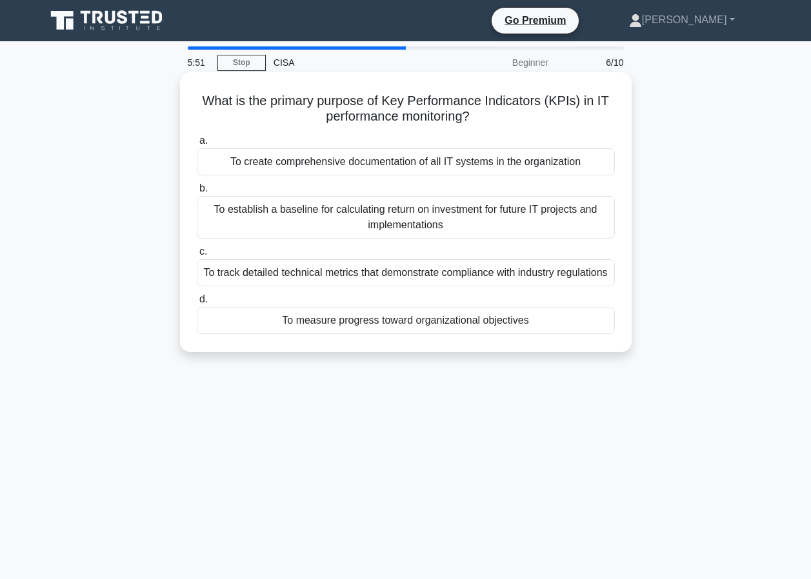
click at [205, 142] on span "a." at bounding box center [203, 140] width 8 height 11
click at [197, 142] on input "a. To create comprehensive documentation of all IT systems in the organization" at bounding box center [197, 141] width 0 height 8
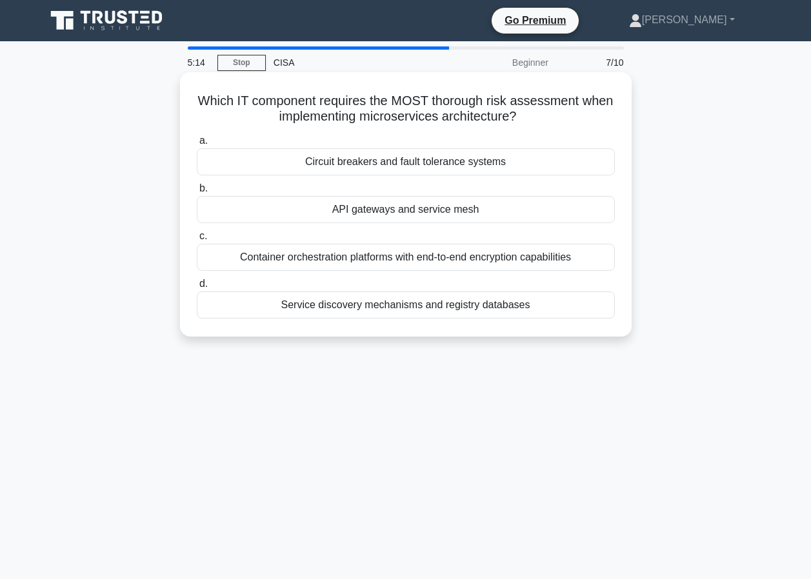
click at [204, 288] on span "d." at bounding box center [203, 283] width 8 height 11
click at [197, 288] on input "d. Service discovery mechanisms and registry databases" at bounding box center [197, 284] width 0 height 8
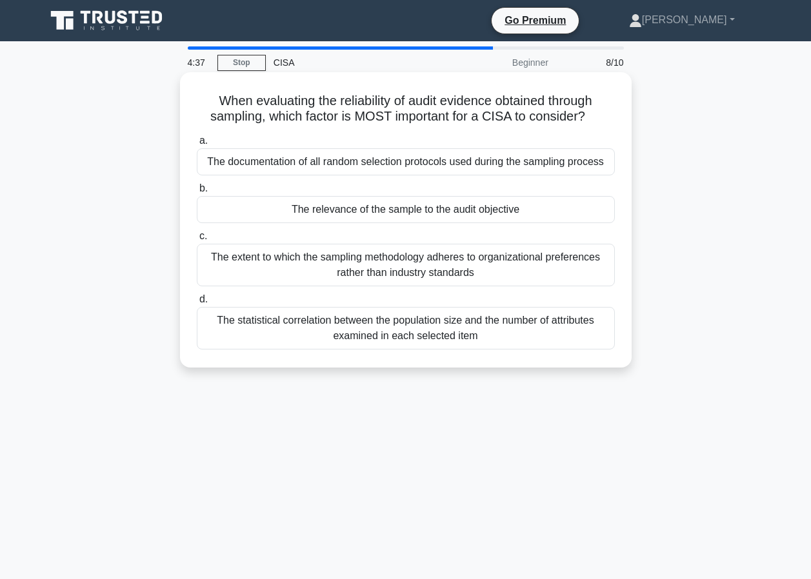
click at [205, 304] on span "d." at bounding box center [203, 299] width 8 height 11
click at [197, 304] on input "d. The statistical correlation between the population size and the number of at…" at bounding box center [197, 299] width 0 height 8
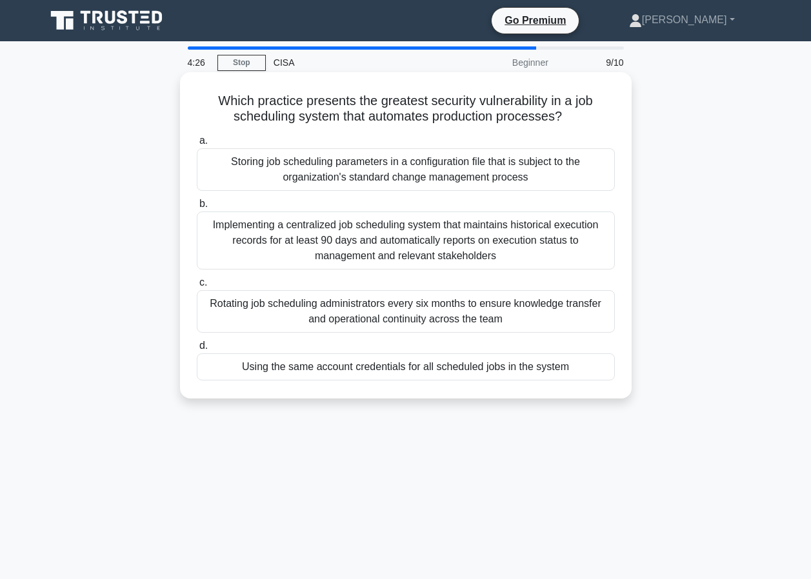
click at [203, 207] on span "b." at bounding box center [203, 203] width 8 height 11
click at [197, 207] on input "b. Implementing a centralized job scheduling system that maintains historical e…" at bounding box center [197, 204] width 0 height 8
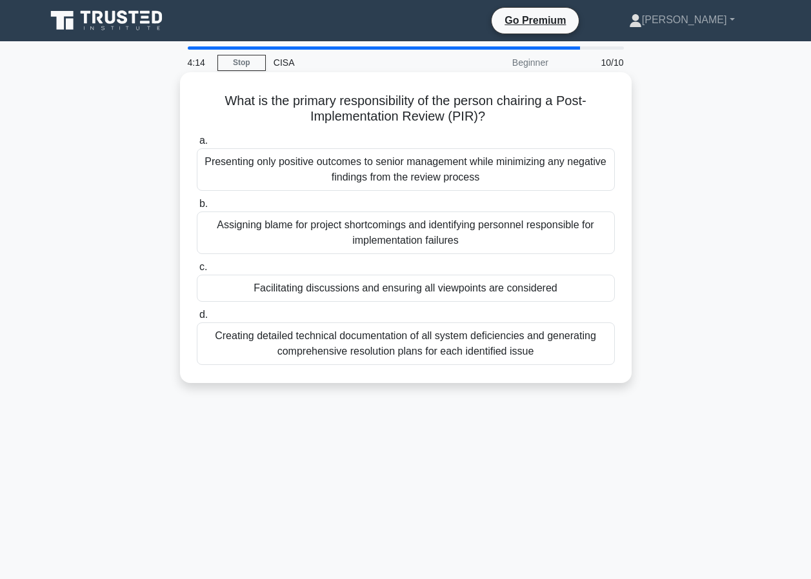
click at [207, 267] on label "c. Facilitating discussions and ensuring all viewpoints are considered" at bounding box center [406, 280] width 418 height 43
click at [197, 267] on input "c. Facilitating discussions and ensuring all viewpoints are considered" at bounding box center [197, 267] width 0 height 8
